Goal: Task Accomplishment & Management: Manage account settings

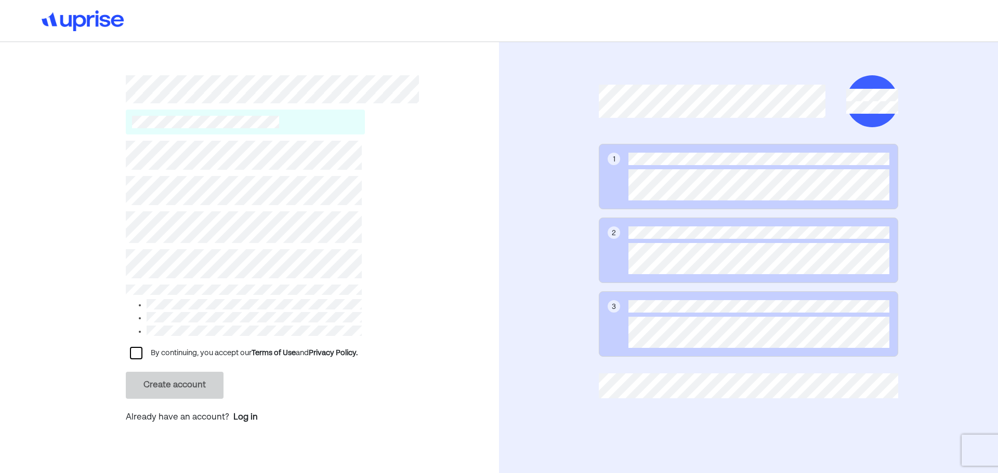
click at [125, 345] on div "By continuing, you accept our Terms of Use and Privacy Policy. Create account A…" at bounding box center [249, 263] width 499 height 442
click at [130, 347] on div at bounding box center [136, 353] width 12 height 12
click at [279, 388] on div "Create account" at bounding box center [244, 385] width 236 height 27
click at [244, 414] on div "Log in" at bounding box center [245, 417] width 24 height 12
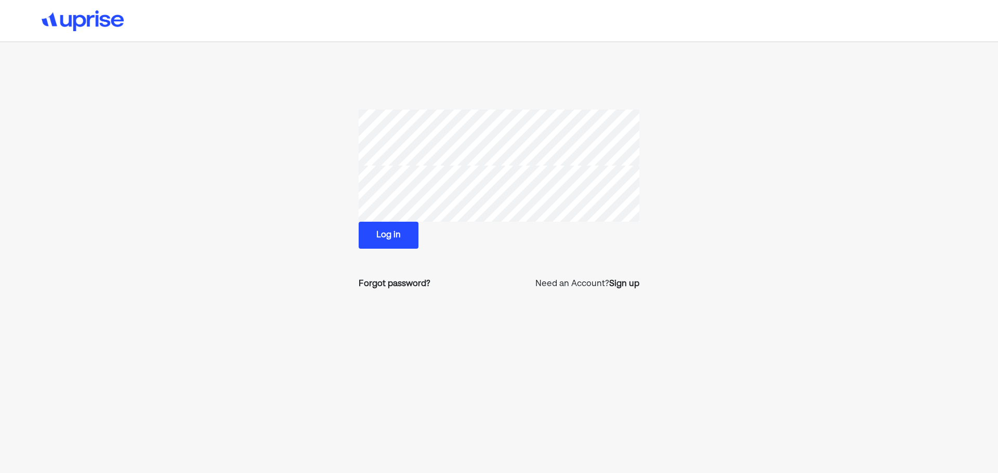
click at [381, 237] on button "Log in" at bounding box center [388, 235] width 60 height 27
click at [338, 135] on section "Log in Forgot password? Need an Account? Sign up" at bounding box center [498, 204] width 673 height 189
click at [392, 235] on button "Log in" at bounding box center [388, 235] width 60 height 27
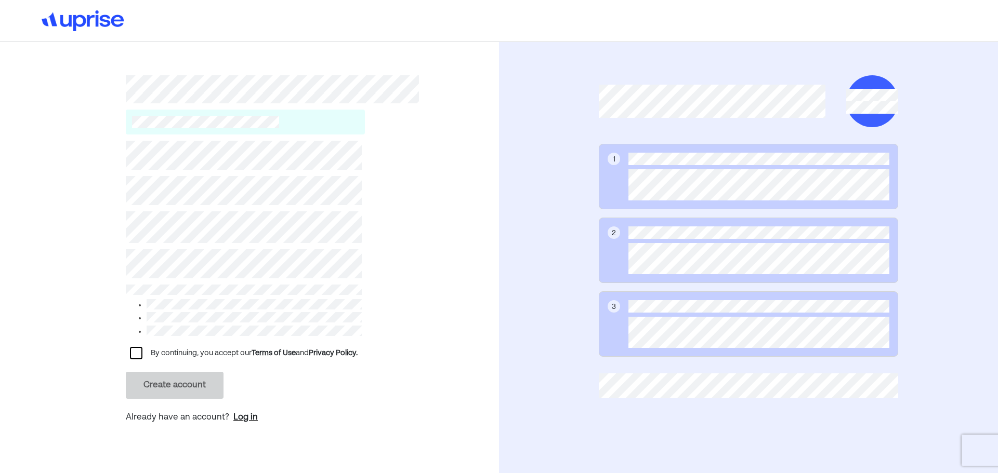
click at [243, 411] on div "Log in" at bounding box center [245, 417] width 24 height 12
click at [240, 414] on div "Log in" at bounding box center [245, 417] width 24 height 12
